Goal: Task Accomplishment & Management: Manage account settings

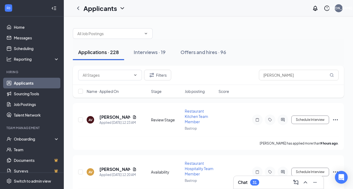
click at [272, 74] on input "[PERSON_NAME]" at bounding box center [299, 75] width 80 height 11
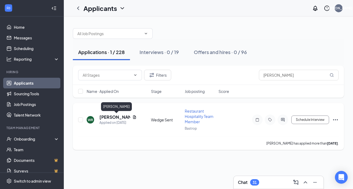
type input "[PERSON_NAME]"
click at [112, 116] on h5 "[PERSON_NAME]" at bounding box center [114, 117] width 31 height 6
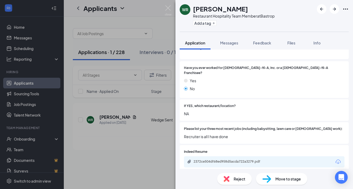
scroll to position [68, 0]
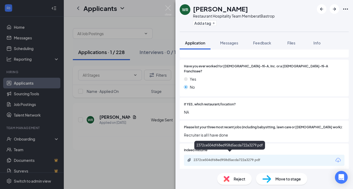
click at [206, 158] on div "2372ce504df68ed958d5acda722a3279.pdf" at bounding box center [230, 160] width 86 height 5
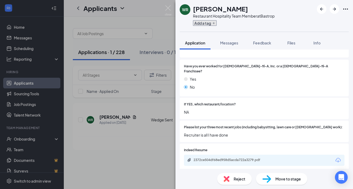
click at [214, 23] on icon "Plus" at bounding box center [213, 23] width 3 height 3
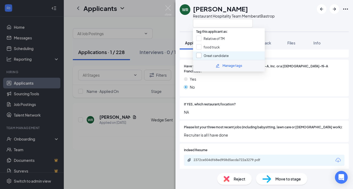
click at [212, 57] on input "Great candidate" at bounding box center [212, 56] width 32 height 6
checkbox input "true"
click at [259, 102] on div at bounding box center [290, 104] width 109 height 5
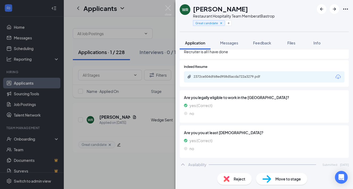
scroll to position [140, 0]
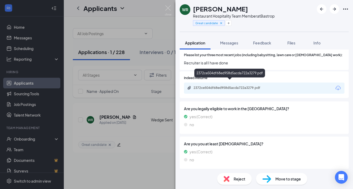
click at [215, 86] on div "2372ce504df68ed958d5acda722a3279.pdf" at bounding box center [230, 88] width 74 height 4
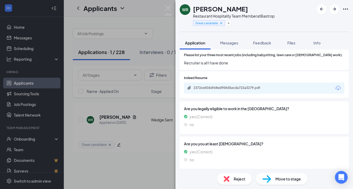
click at [279, 181] on span "Move to stage" at bounding box center [288, 179] width 26 height 6
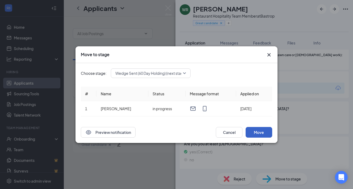
click at [261, 133] on button "Move" at bounding box center [258, 132] width 27 height 11
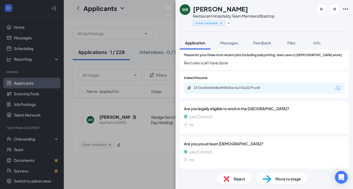
click at [147, 24] on div "[PERSON_NAME] Restaurant Hospitality Team Member at Bastrop Great candidate App…" at bounding box center [176, 94] width 353 height 189
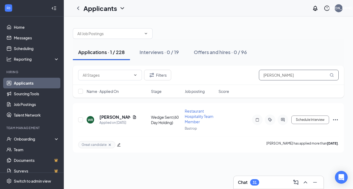
click at [272, 73] on input "[PERSON_NAME]" at bounding box center [299, 75] width 80 height 11
paste input "[PERSON_NAME]"
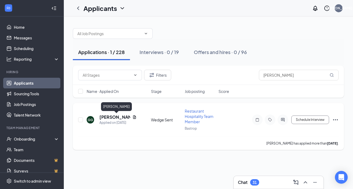
click at [109, 115] on h5 "[PERSON_NAME]" at bounding box center [114, 117] width 31 height 6
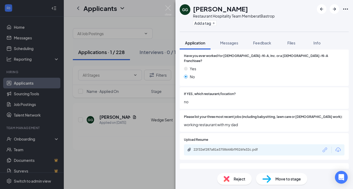
scroll to position [98, 0]
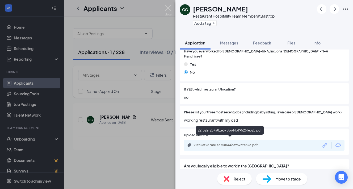
click at [218, 143] on div "22f32ef287a81e3758644bf9526fe32c.pdf" at bounding box center [230, 145] width 74 height 4
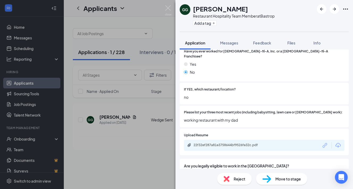
click at [282, 179] on span "Move to stage" at bounding box center [288, 179] width 26 height 6
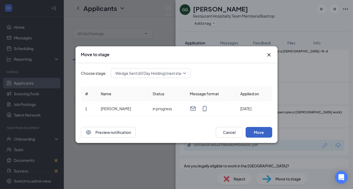
click at [254, 131] on button "Move" at bounding box center [258, 132] width 27 height 11
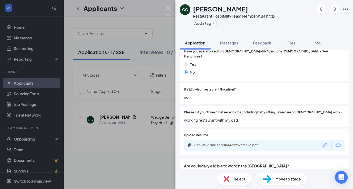
click at [142, 27] on div "GG [PERSON_NAME] Restaurant Hospitality Team Member at [GEOGRAPHIC_DATA] Add a …" at bounding box center [176, 94] width 353 height 189
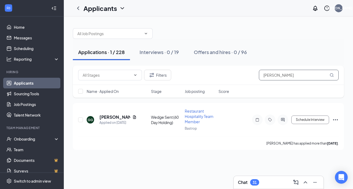
click at [273, 75] on input "[PERSON_NAME]" at bounding box center [299, 75] width 80 height 11
paste input "[PERSON_NAME] [PERSON_NAME]"
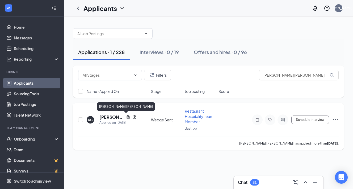
click at [106, 118] on h5 "[PERSON_NAME] [PERSON_NAME]" at bounding box center [111, 117] width 24 height 6
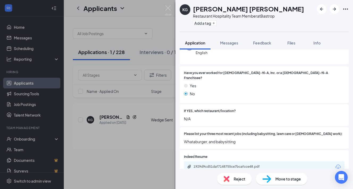
scroll to position [104, 0]
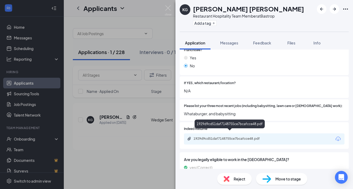
click at [228, 136] on div "1929d9cd51daf7148755ce7bcafcce48.pdf" at bounding box center [230, 138] width 74 height 4
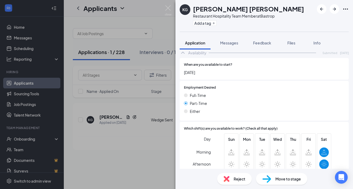
scroll to position [0, 0]
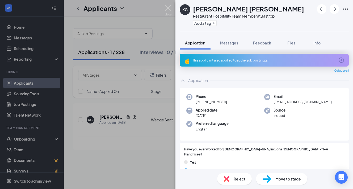
click at [288, 183] on div "Move to stage" at bounding box center [281, 179] width 51 height 12
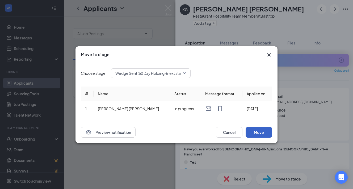
click at [258, 133] on button "Move" at bounding box center [258, 132] width 27 height 11
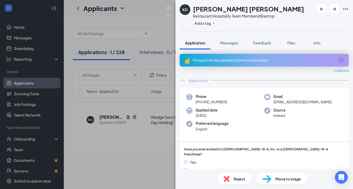
click at [163, 24] on div "KG [PERSON_NAME] [PERSON_NAME] Restaurant Hospitality Team Member at [GEOGRAPHI…" at bounding box center [176, 94] width 353 height 189
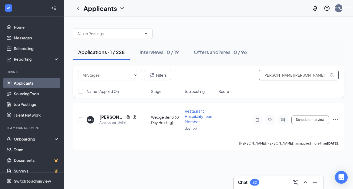
click at [280, 75] on input "[PERSON_NAME] [PERSON_NAME]" at bounding box center [299, 75] width 80 height 11
paste input "[PERSON_NAME]"
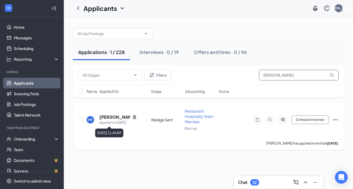
type input "[PERSON_NAME]"
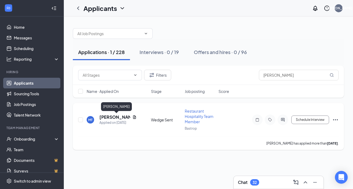
click at [108, 118] on h5 "[PERSON_NAME]" at bounding box center [114, 117] width 31 height 6
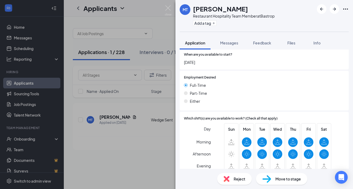
scroll to position [160, 0]
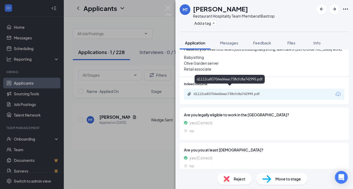
click at [228, 92] on div "d1112ca83706ed6eac738cfc8a742995.pdf" at bounding box center [230, 94] width 74 height 4
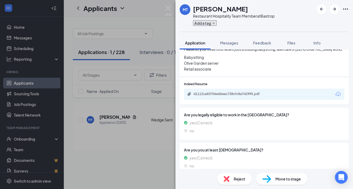
click at [213, 24] on icon "Plus" at bounding box center [213, 23] width 3 height 3
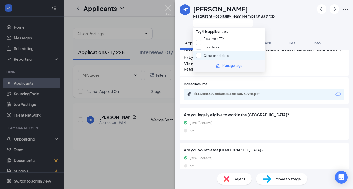
click at [211, 55] on input "Great candidate" at bounding box center [212, 56] width 32 height 6
checkbox input "true"
click at [287, 147] on span "Are you you at least [DEMOGRAPHIC_DATA]?" at bounding box center [264, 150] width 160 height 6
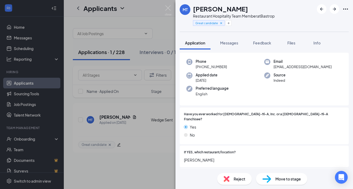
scroll to position [0, 0]
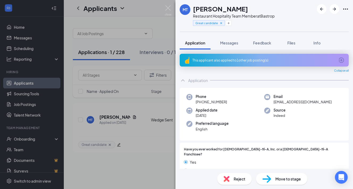
click at [24, 49] on div "MT [PERSON_NAME] Restaurant Hospitality Team Member at Bastrop Great candidate …" at bounding box center [176, 94] width 353 height 189
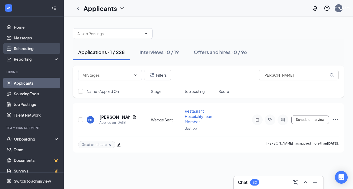
click at [24, 49] on link "Scheduling" at bounding box center [36, 48] width 45 height 11
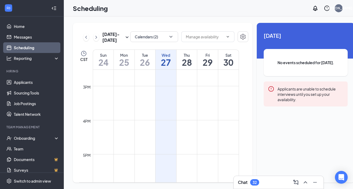
scroll to position [494, 0]
click at [166, 136] on td at bounding box center [166, 132] width 146 height 9
click at [166, 128] on td at bounding box center [166, 123] width 146 height 9
click at [165, 152] on td at bounding box center [166, 147] width 146 height 9
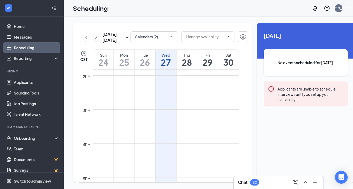
click at [165, 160] on td at bounding box center [166, 156] width 146 height 9
click at [240, 36] on icon "Settings" at bounding box center [242, 37] width 5 height 6
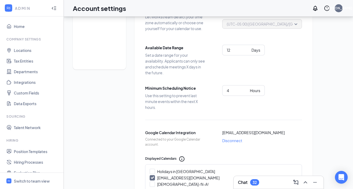
scroll to position [49, 0]
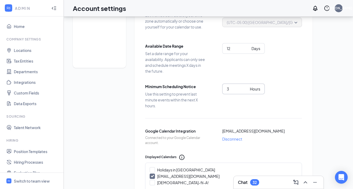
click at [246, 91] on input "3" at bounding box center [237, 89] width 21 height 6
click at [246, 91] on input "2" at bounding box center [237, 89] width 21 height 6
type input "1"
click at [246, 91] on input "1" at bounding box center [237, 89] width 21 height 6
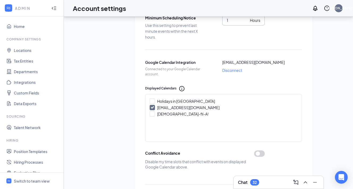
scroll to position [0, 0]
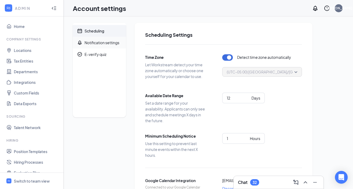
click at [94, 44] on div "Notification settings" at bounding box center [101, 42] width 35 height 5
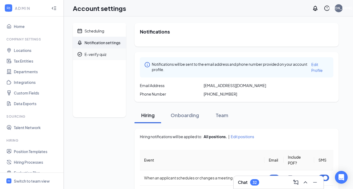
click at [91, 52] on div "E-verify quiz" at bounding box center [95, 54] width 22 height 5
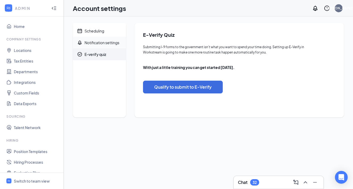
click at [95, 42] on div "Notification settings" at bounding box center [101, 42] width 35 height 5
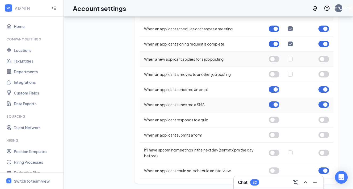
scroll to position [150, 0]
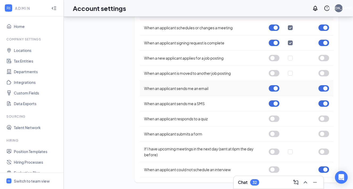
click at [277, 88] on button "button" at bounding box center [274, 88] width 11 height 6
click at [275, 104] on button "button" at bounding box center [274, 103] width 11 height 6
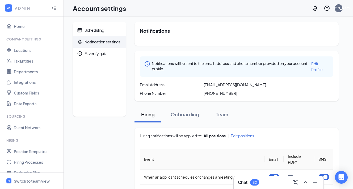
scroll to position [0, 0]
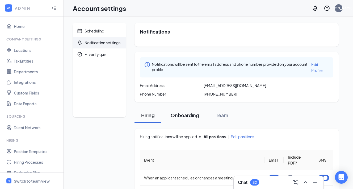
click at [191, 112] on div "Onboarding" at bounding box center [185, 115] width 28 height 7
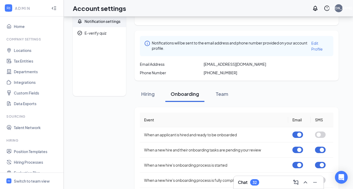
scroll to position [32, 0]
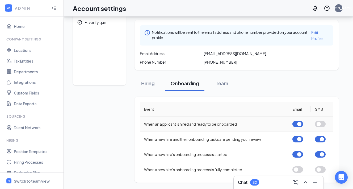
click at [299, 124] on button "button" at bounding box center [297, 124] width 11 height 6
click at [221, 87] on button "Team" at bounding box center [222, 83] width 27 height 16
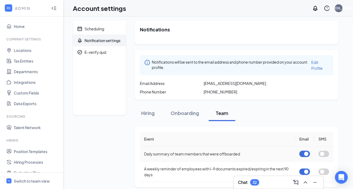
scroll to position [0, 0]
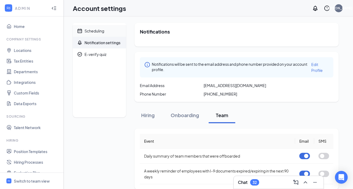
click at [100, 32] on div "Scheduling" at bounding box center [94, 30] width 20 height 5
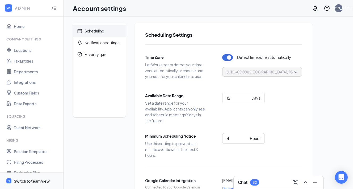
click at [25, 180] on div "Switch to team view" at bounding box center [32, 180] width 36 height 5
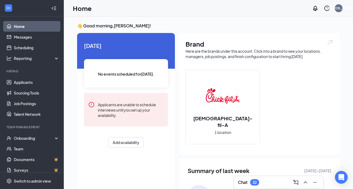
scroll to position [6, 0]
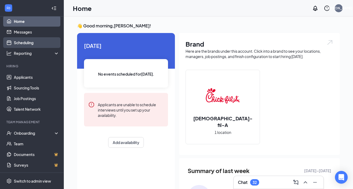
click at [19, 40] on link "Scheduling" at bounding box center [36, 42] width 45 height 11
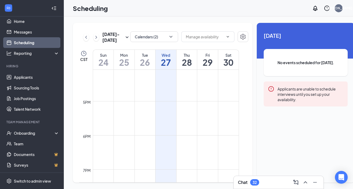
scroll to position [549, 0]
click at [26, 77] on link "Applicants" at bounding box center [36, 77] width 45 height 11
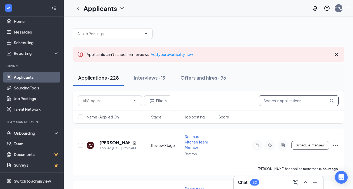
click at [293, 104] on input "text" at bounding box center [299, 100] width 80 height 11
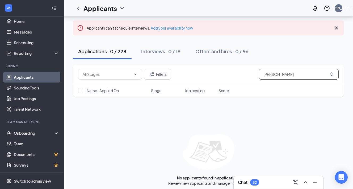
scroll to position [29, 0]
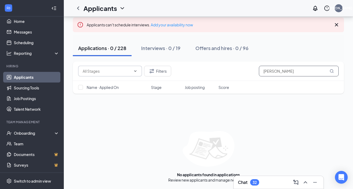
type input "[PERSON_NAME]"
click at [135, 72] on icon "ChevronDown" at bounding box center [135, 71] width 4 height 4
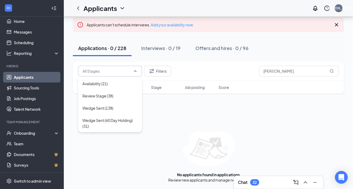
click at [275, 38] on div "Applications · 0 / 228 Interviews · 0 / 19 Offers and hires · 0 / 96" at bounding box center [208, 48] width 271 height 27
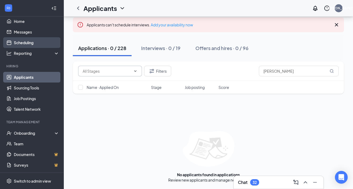
scroll to position [0, 0]
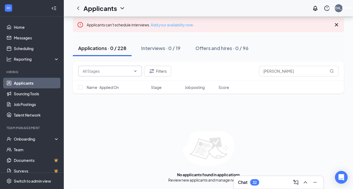
click at [167, 27] on link "Add your availability now" at bounding box center [172, 24] width 42 height 5
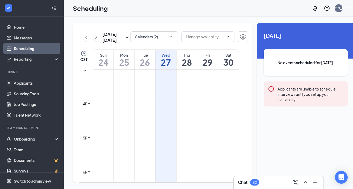
scroll to position [512, 0]
click at [165, 119] on td at bounding box center [166, 114] width 146 height 9
drag, startPoint x: 165, startPoint y: 126, endPoint x: 166, endPoint y: 137, distance: 11.4
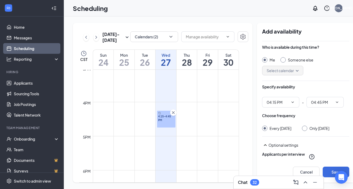
click at [302, 127] on input "Only [DATE]" at bounding box center [304, 127] width 4 height 4
radio input "true"
radio input "false"
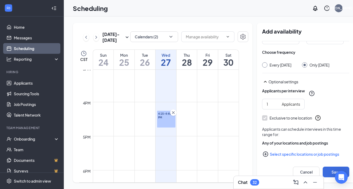
scroll to position [69, 0]
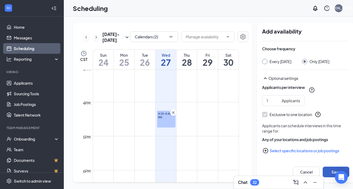
click at [327, 173] on button "Save" at bounding box center [336, 171] width 27 height 11
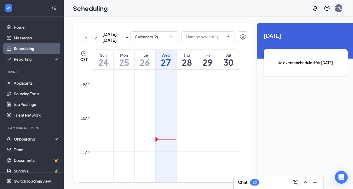
scroll to position [0, 2]
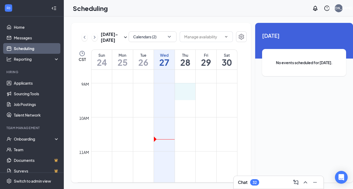
drag, startPoint x: 183, startPoint y: 99, endPoint x: 183, endPoint y: 104, distance: 5.0
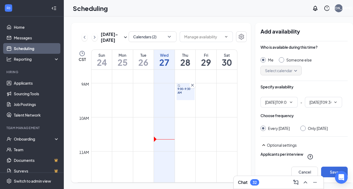
type input "09:00 AM"
type input "09:30 AM"
click at [289, 101] on icon "ChevronDown" at bounding box center [291, 102] width 4 height 4
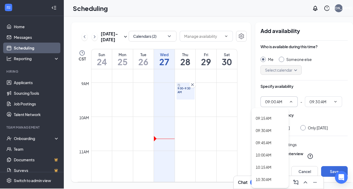
scroll to position [448, 0]
click at [266, 118] on div "09:15 AM" at bounding box center [264, 118] width 16 height 6
type input "09:15 AM"
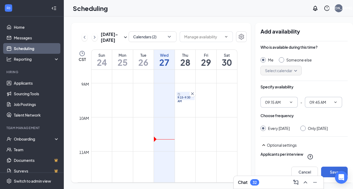
click at [333, 102] on icon "ChevronDown" at bounding box center [335, 102] width 4 height 4
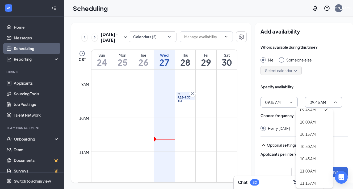
scroll to position [471, 0]
click at [305, 122] on div "10:00 AM" at bounding box center [308, 120] width 16 height 6
type input "10:00 AM"
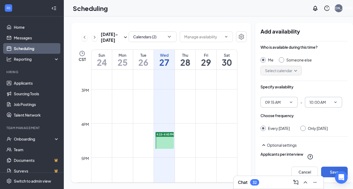
scroll to position [493, 0]
click at [205, 129] on td at bounding box center [164, 125] width 146 height 9
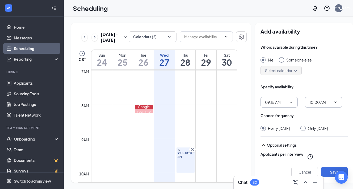
scroll to position [235, 0]
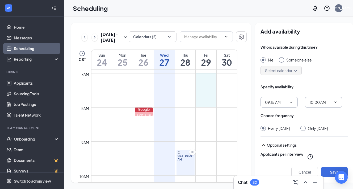
drag, startPoint x: 203, startPoint y: 86, endPoint x: 205, endPoint y: 114, distance: 27.4
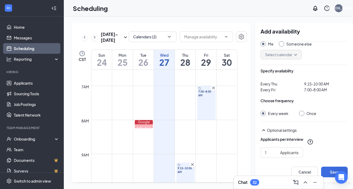
scroll to position [224, 0]
click at [205, 118] on div "7:00-8:00 AM" at bounding box center [206, 101] width 18 height 34
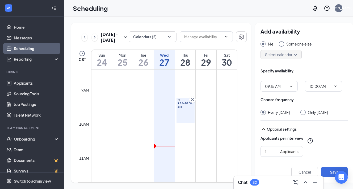
scroll to position [288, 0]
click at [300, 113] on input "Only [DATE]" at bounding box center [302, 111] width 4 height 4
radio input "true"
radio input "false"
click at [289, 87] on icon "ChevronDown" at bounding box center [291, 86] width 4 height 4
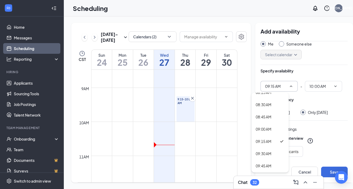
scroll to position [426, 0]
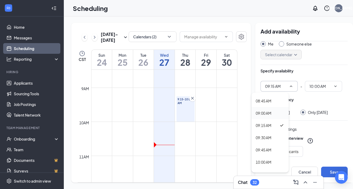
click at [265, 112] on div "09:00 AM" at bounding box center [264, 113] width 16 height 6
type input "09:00 AM"
type input "09:45 AM"
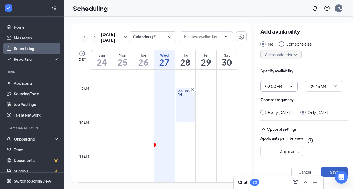
click at [326, 172] on button "Save" at bounding box center [334, 171] width 27 height 11
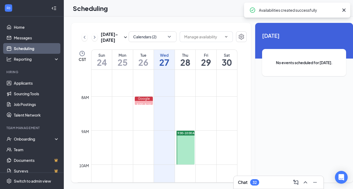
scroll to position [238, 0]
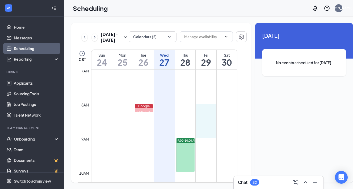
drag, startPoint x: 206, startPoint y: 117, endPoint x: 207, endPoint y: 144, distance: 26.9
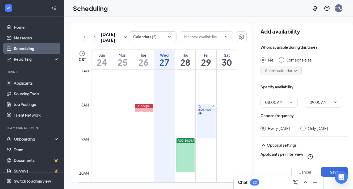
click at [300, 128] on input "Only [DATE]" at bounding box center [302, 127] width 4 height 4
radio input "true"
radio input "false"
click at [326, 170] on button "Save" at bounding box center [334, 171] width 27 height 11
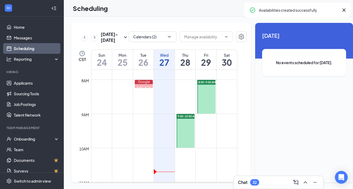
scroll to position [271, 0]
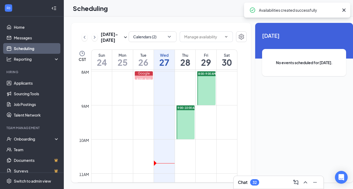
click at [184, 131] on div at bounding box center [185, 122] width 18 height 34
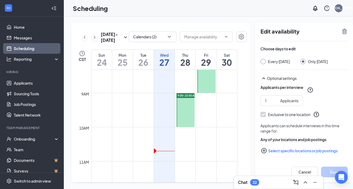
scroll to position [287, 0]
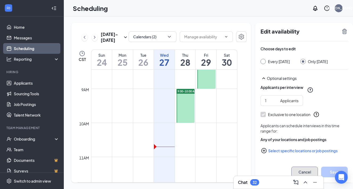
click at [299, 171] on button "Cancel" at bounding box center [304, 171] width 27 height 11
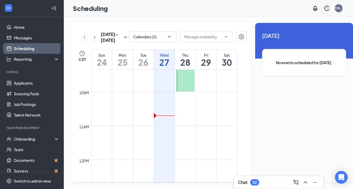
scroll to position [315, 0]
click at [93, 40] on icon "ChevronRight" at bounding box center [94, 37] width 5 height 6
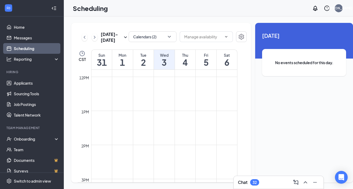
scroll to position [401, 0]
click at [30, 48] on link "Scheduling" at bounding box center [36, 48] width 45 height 11
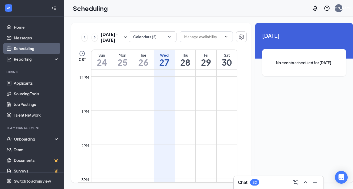
scroll to position [261, 0]
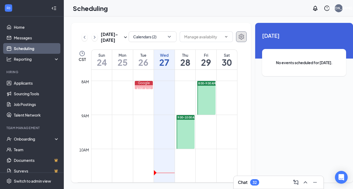
click at [238, 33] on icon "Settings" at bounding box center [241, 36] width 6 height 6
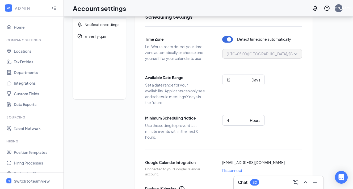
scroll to position [23, 0]
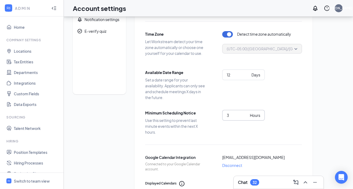
click at [246, 116] on input "3" at bounding box center [237, 115] width 21 height 6
type input "2"
click at [246, 116] on input "2" at bounding box center [237, 115] width 21 height 6
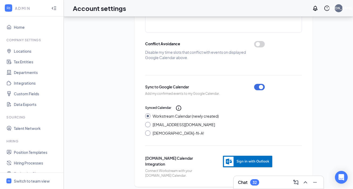
scroll to position [231, 0]
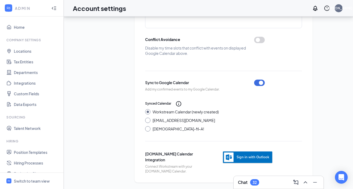
click at [245, 122] on div "Synced Calendar Workstream Calendar (newly created) [EMAIL_ADDRESS][DOMAIN_NAME…" at bounding box center [223, 115] width 157 height 31
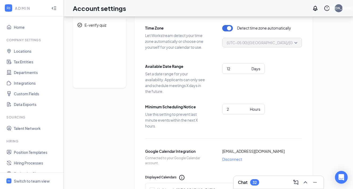
scroll to position [0, 0]
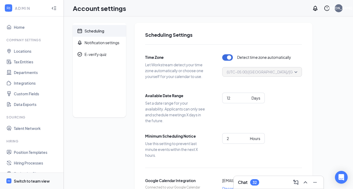
click at [29, 181] on div "Switch to team view" at bounding box center [32, 180] width 36 height 5
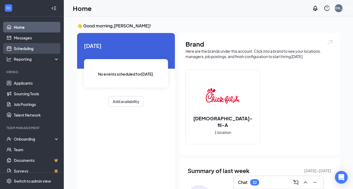
click at [23, 47] on link "Scheduling" at bounding box center [36, 48] width 45 height 11
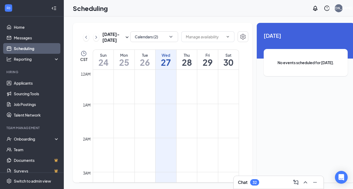
scroll to position [261, 0]
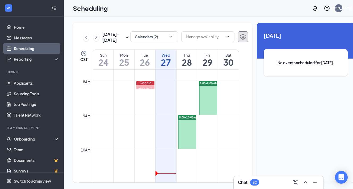
click at [240, 37] on icon "Settings" at bounding box center [243, 36] width 6 height 6
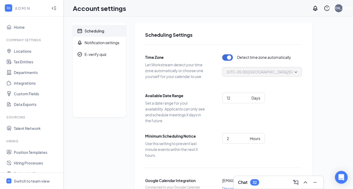
scroll to position [4, 0]
